Goal: Information Seeking & Learning: Learn about a topic

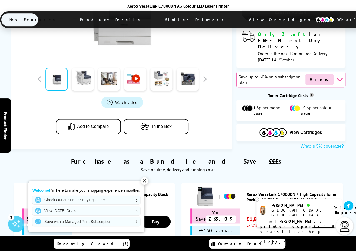
scroll to position [313, 0]
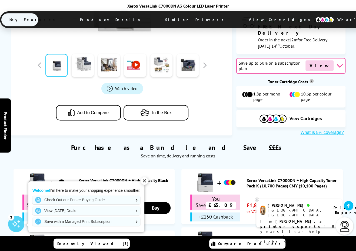
click at [96, 22] on span "Product Details" at bounding box center [111, 19] width 79 height 13
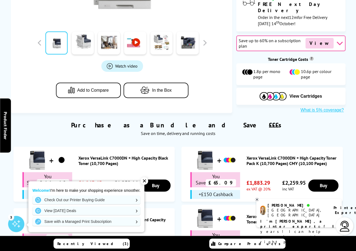
scroll to position [0, 0]
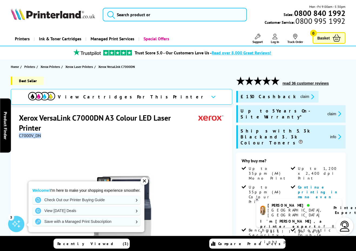
drag, startPoint x: 41, startPoint y: 134, endPoint x: 18, endPoint y: 137, distance: 23.2
click at [18, 137] on div "Xerox VersaLink C7000DN A3 Colour LED Laser Printer C7000V_DN Watch video" at bounding box center [121, 228] width 221 height 242
drag, startPoint x: 18, startPoint y: 137, endPoint x: 26, endPoint y: 135, distance: 8.0
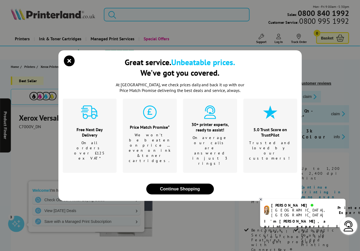
drag, startPoint x: 26, startPoint y: 135, endPoint x: 37, endPoint y: 154, distance: 21.6
click at [37, 154] on div "Great service. Unbeatable prices. We've got you covered. At [GEOGRAPHIC_DATA], …" at bounding box center [180, 125] width 360 height 251
click at [35, 142] on div "Great service. Unbeatable prices. We've got you covered. At [GEOGRAPHIC_DATA], …" at bounding box center [180, 125] width 360 height 251
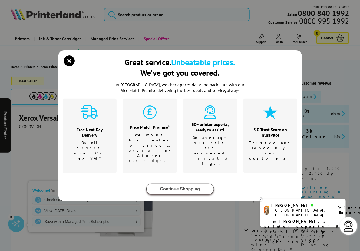
click at [191, 184] on button "Continue Shopping" at bounding box center [180, 189] width 68 height 11
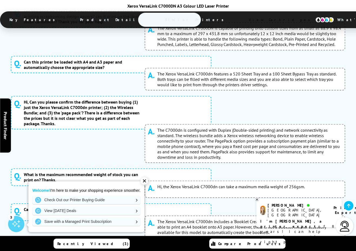
scroll to position [3794, 0]
